Goal: Answer question/provide support

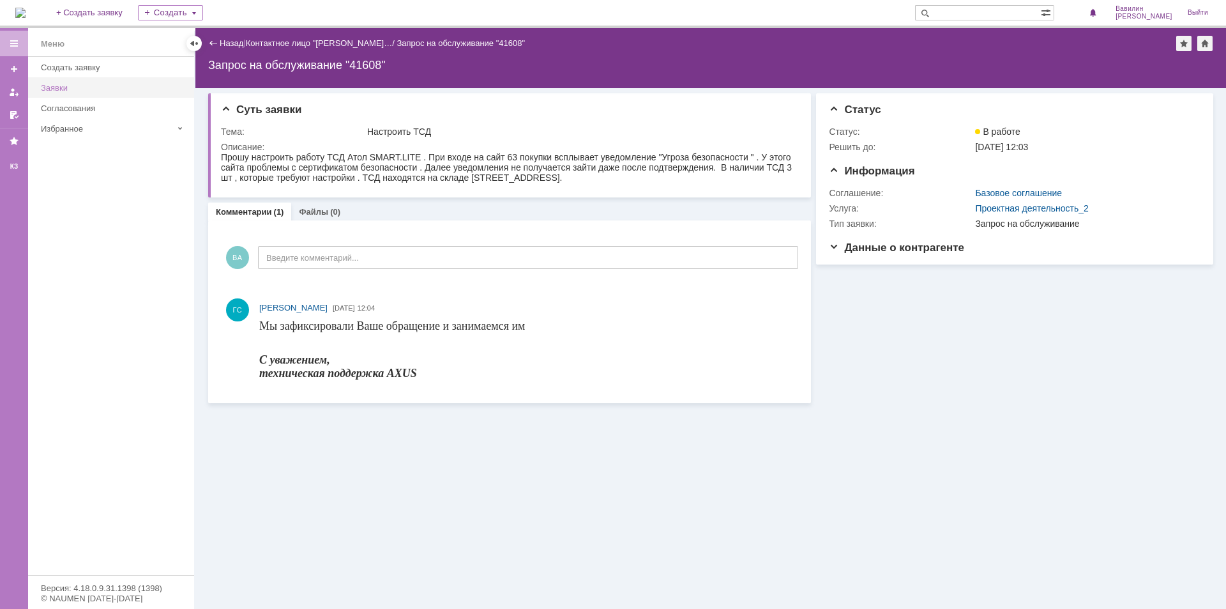
click at [73, 87] on div "Заявки" at bounding box center [114, 88] width 146 height 10
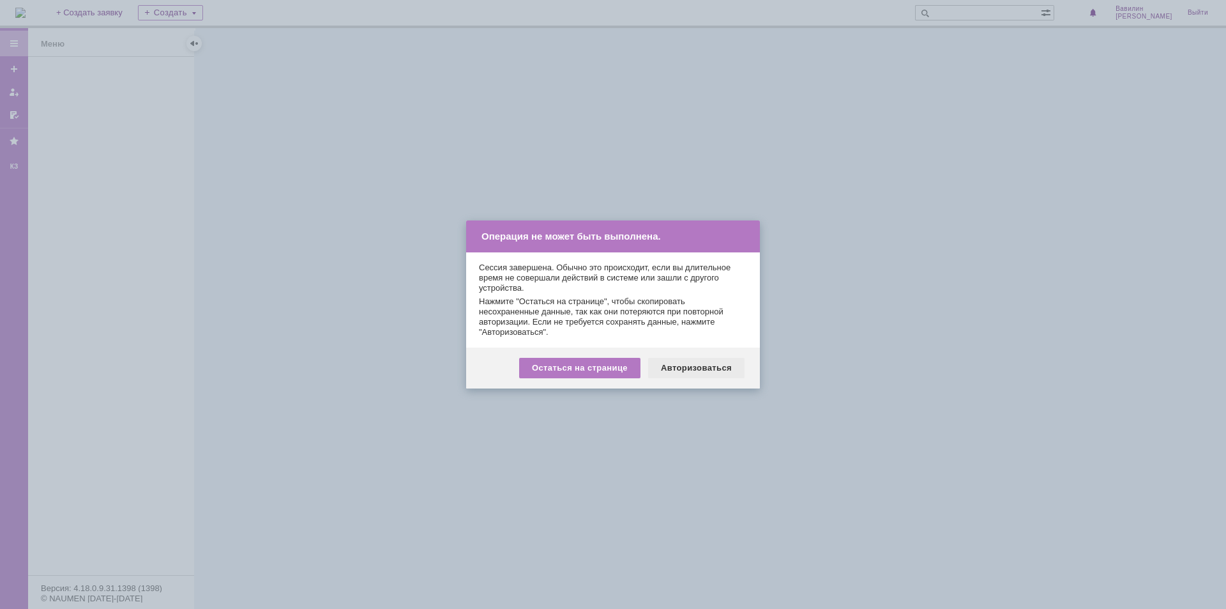
click at [718, 365] on div "Авторизоваться" at bounding box center [696, 368] width 96 height 20
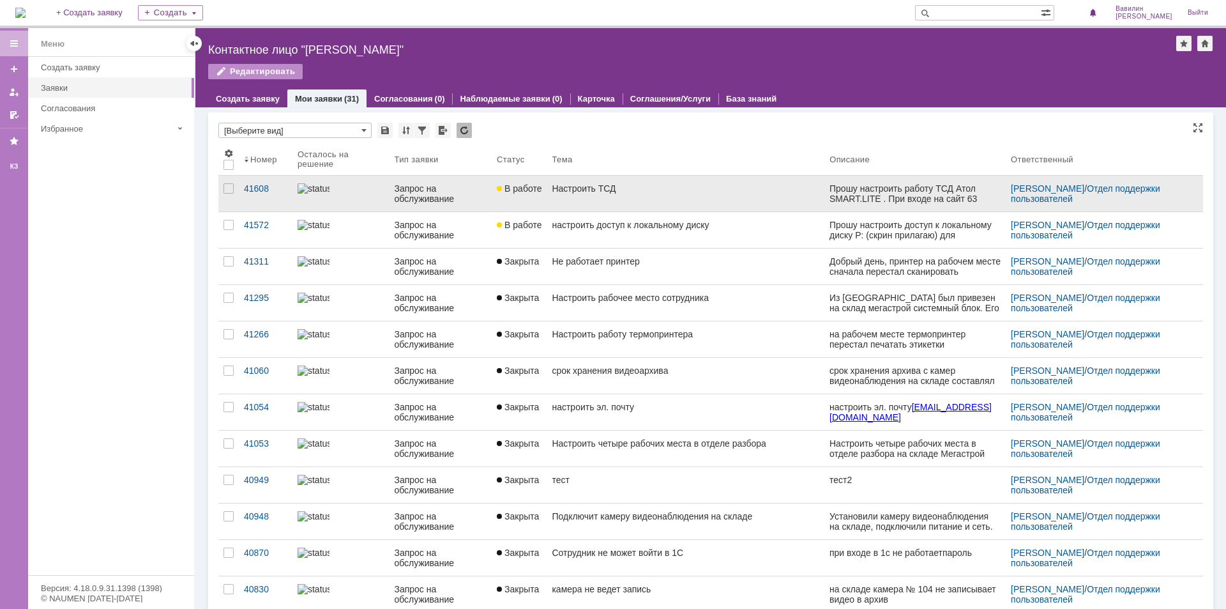
click at [404, 192] on div "Запрос на обслуживание" at bounding box center [440, 193] width 93 height 20
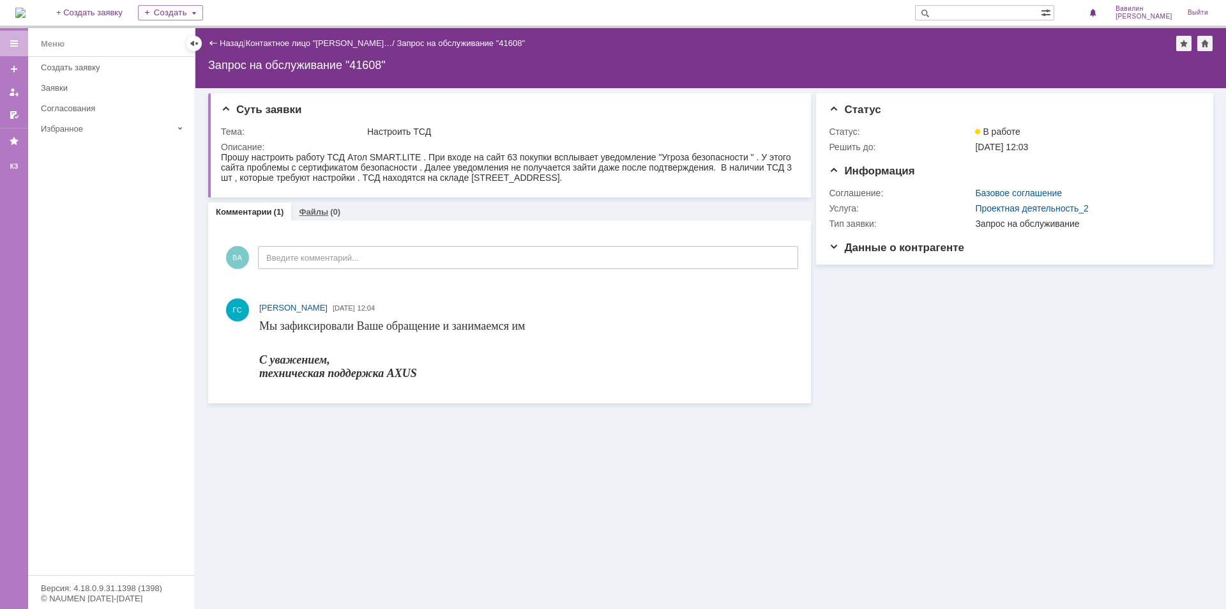
click at [326, 215] on div "Файлы (0)" at bounding box center [320, 212] width 42 height 8
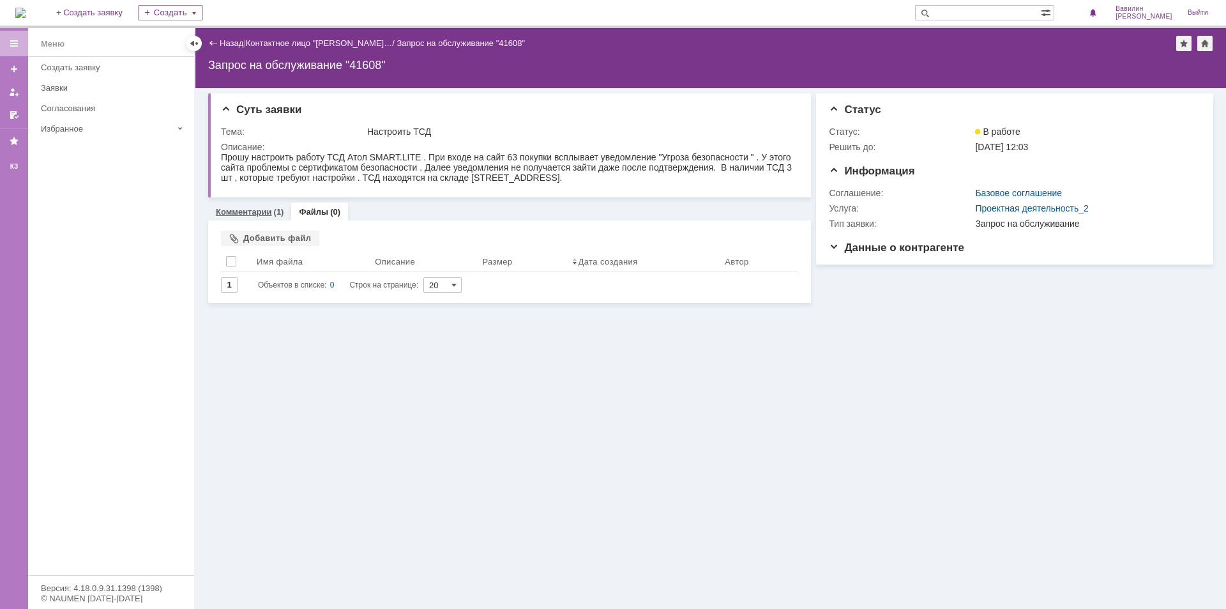
click at [252, 214] on link "Комментарии" at bounding box center [244, 212] width 56 height 10
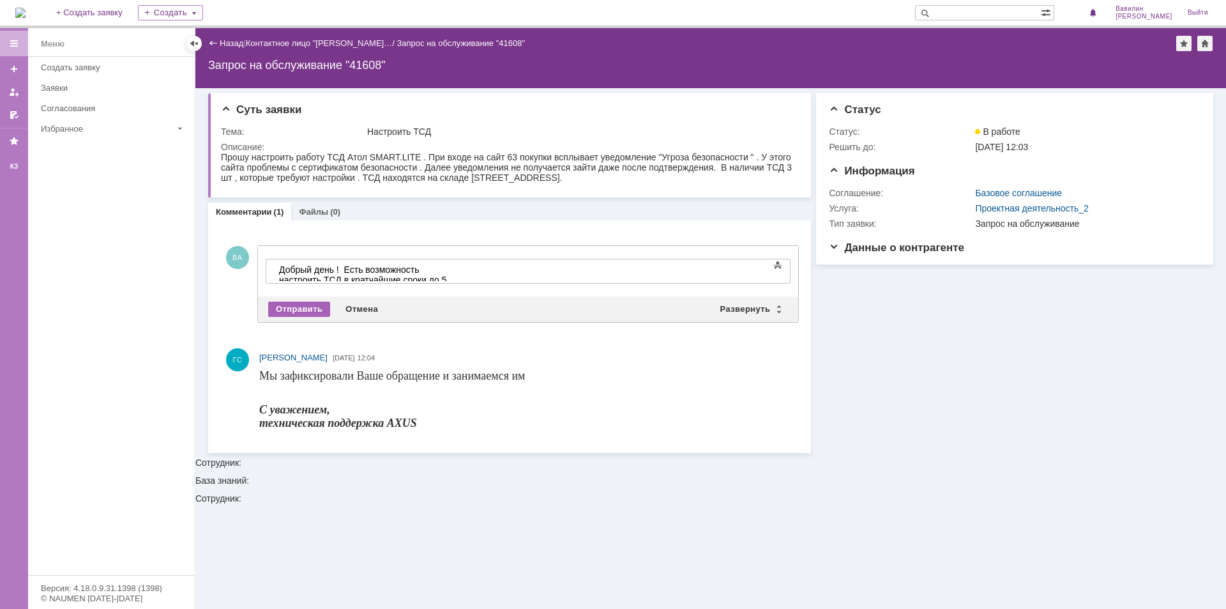
click at [286, 308] on div "Отправить" at bounding box center [299, 308] width 62 height 15
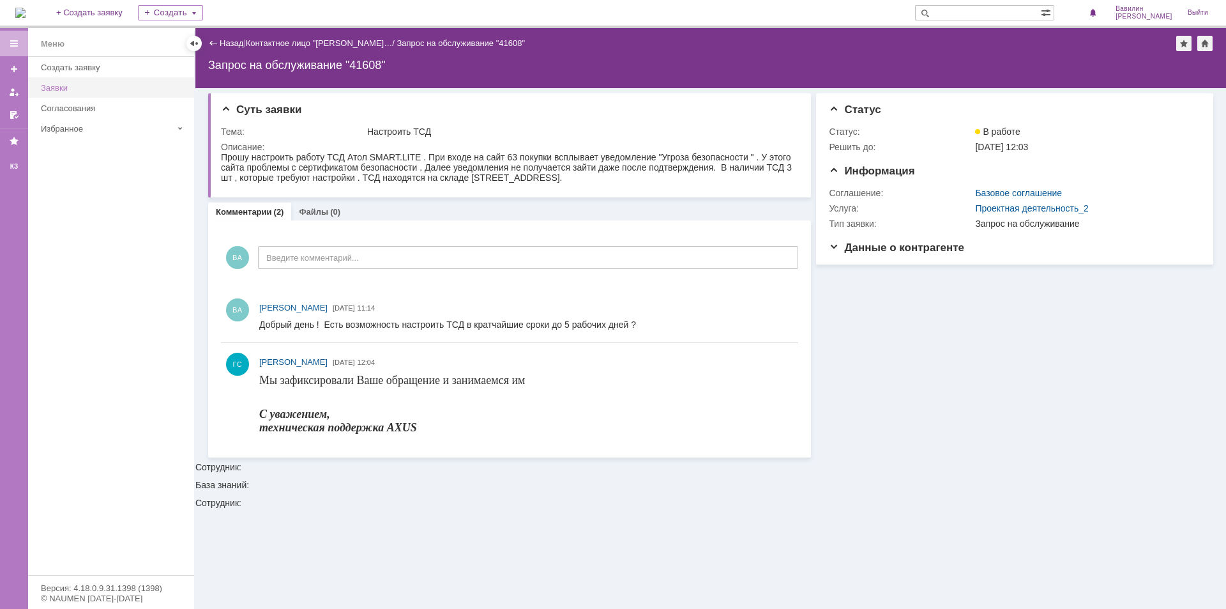
click at [93, 85] on div "Заявки" at bounding box center [114, 88] width 146 height 10
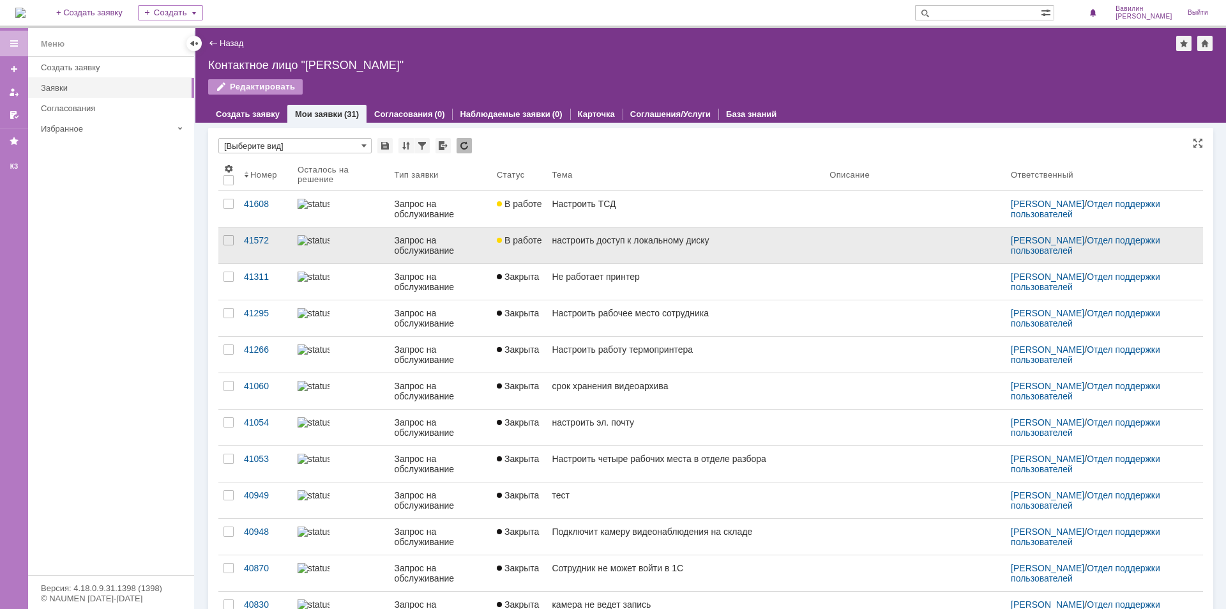
click at [413, 243] on div "Запрос на обслуживание" at bounding box center [440, 245] width 93 height 20
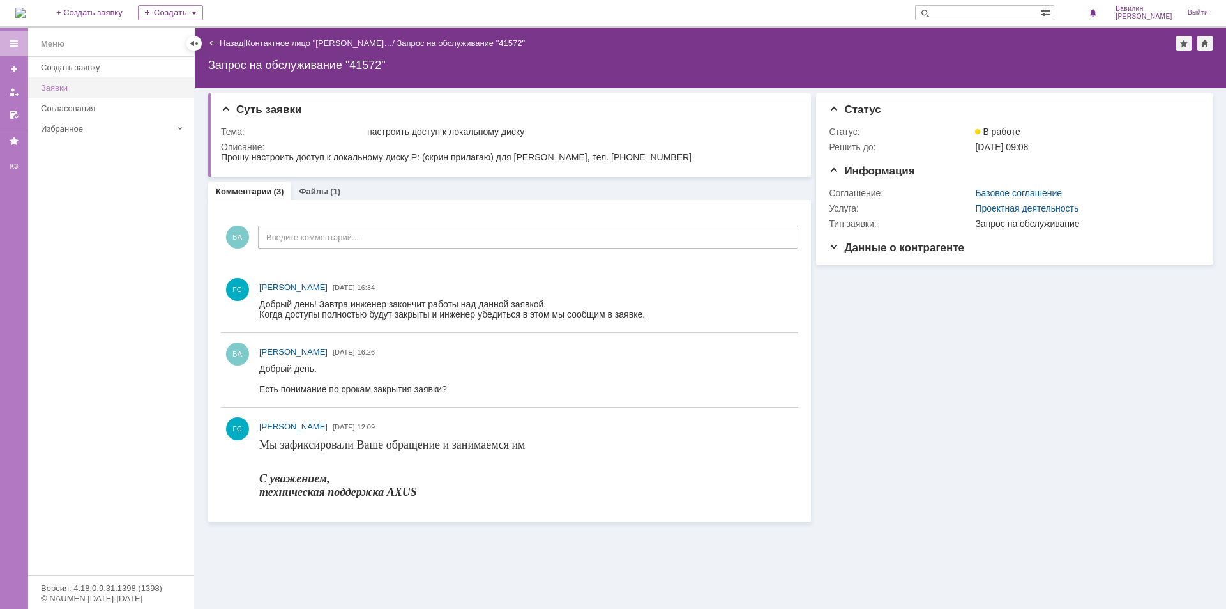
click at [72, 82] on link "Заявки" at bounding box center [114, 88] width 156 height 20
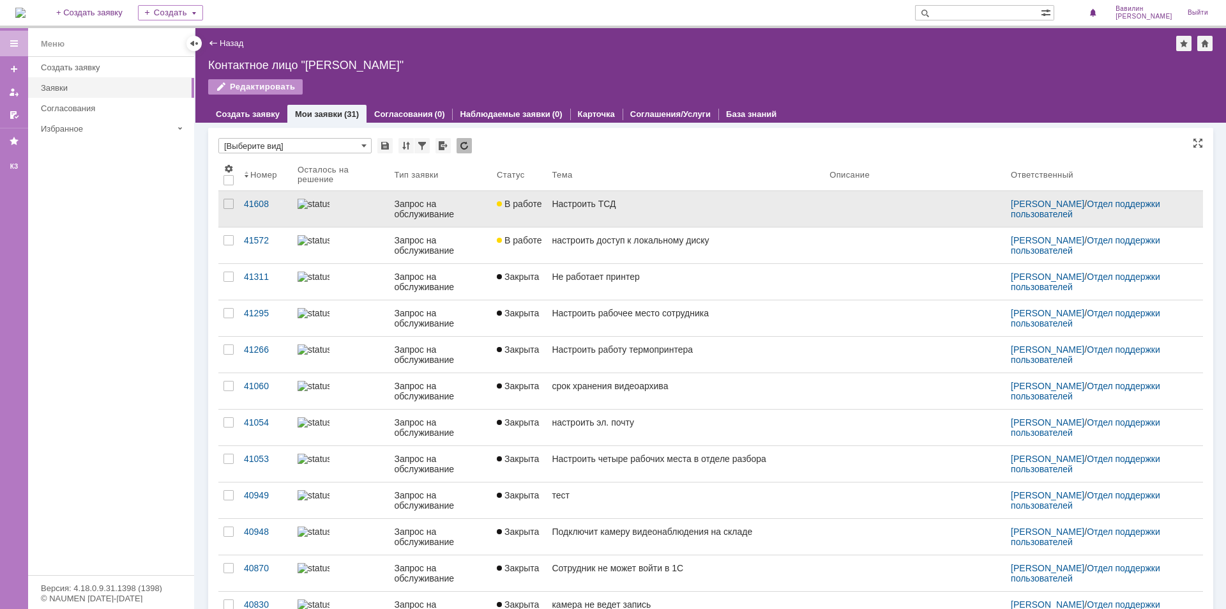
click at [428, 213] on div "Запрос на обслуживание" at bounding box center [440, 209] width 93 height 20
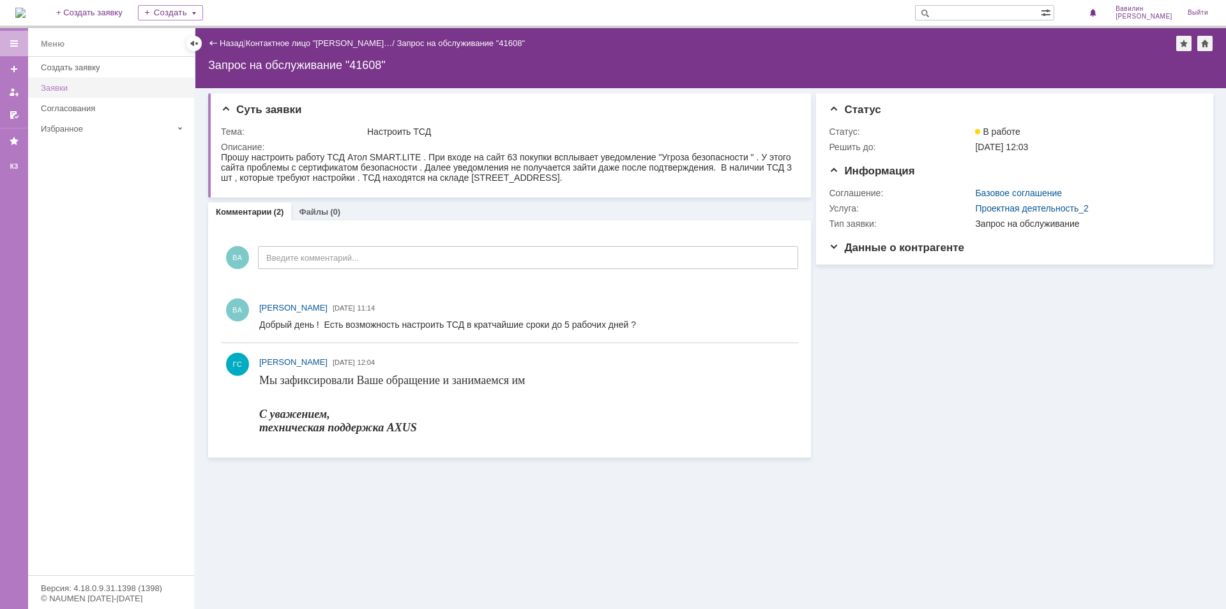
click at [66, 87] on div "Заявки" at bounding box center [114, 88] width 146 height 10
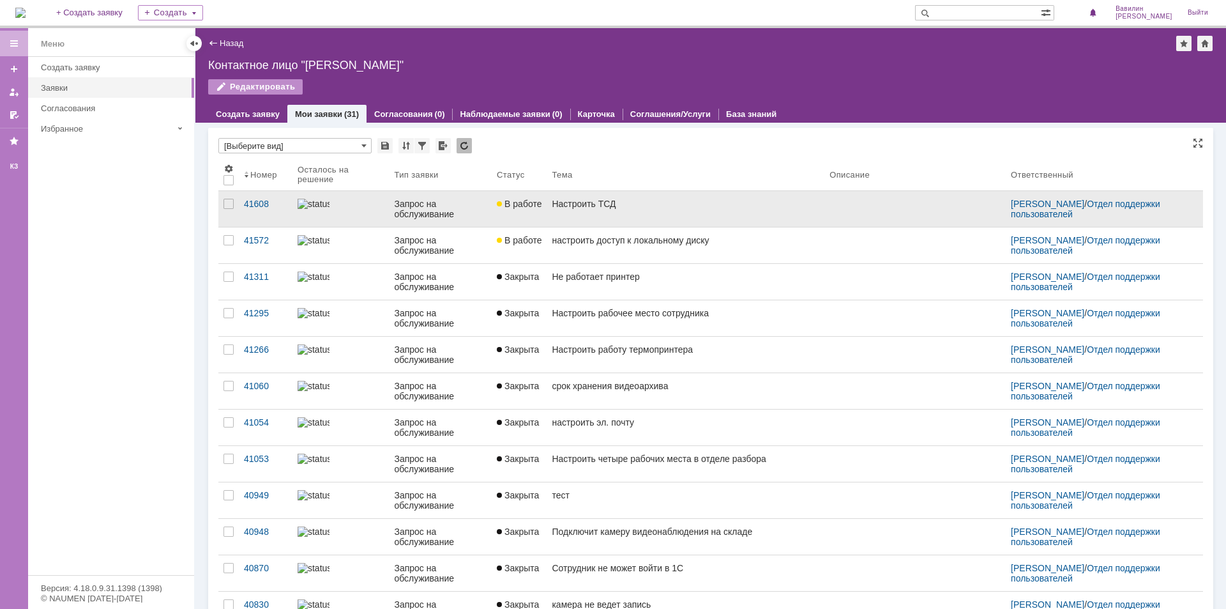
click at [411, 208] on div "Запрос на обслуживание" at bounding box center [440, 209] width 93 height 20
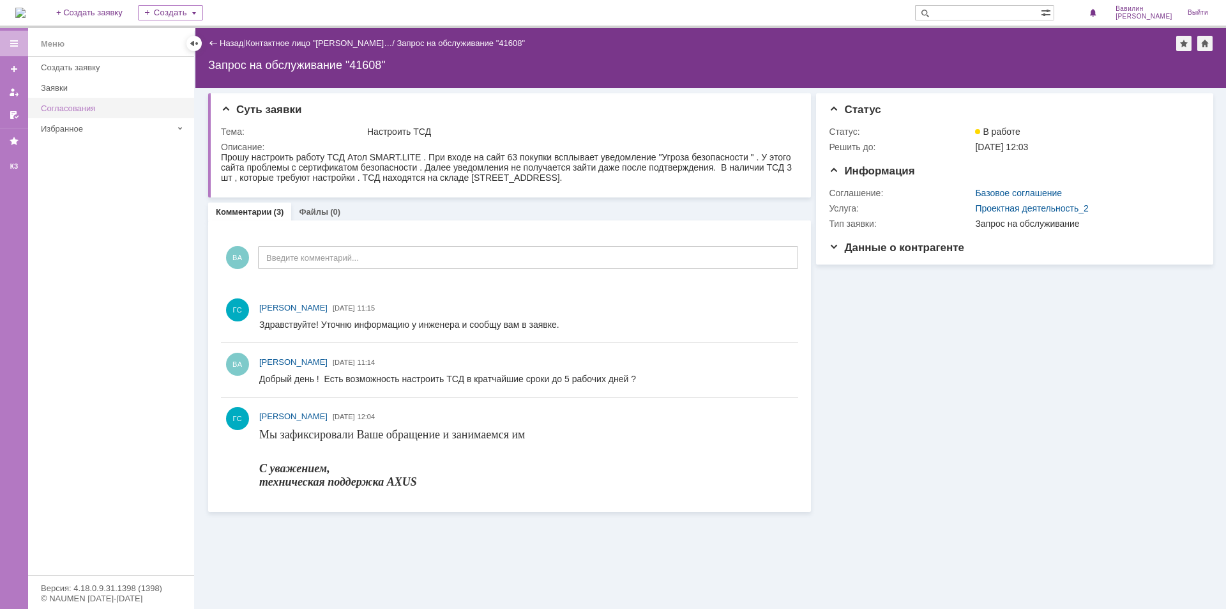
click at [78, 98] on link "Согласования" at bounding box center [114, 108] width 156 height 20
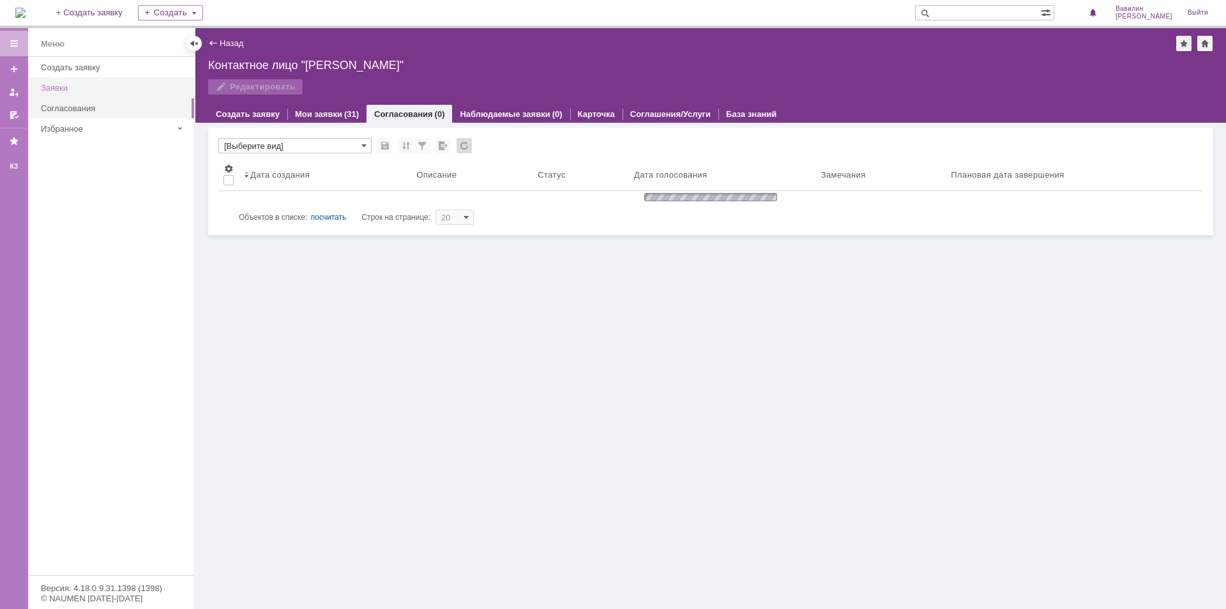
click at [86, 84] on div "Заявки" at bounding box center [114, 88] width 146 height 10
